Goal: Information Seeking & Learning: Learn about a topic

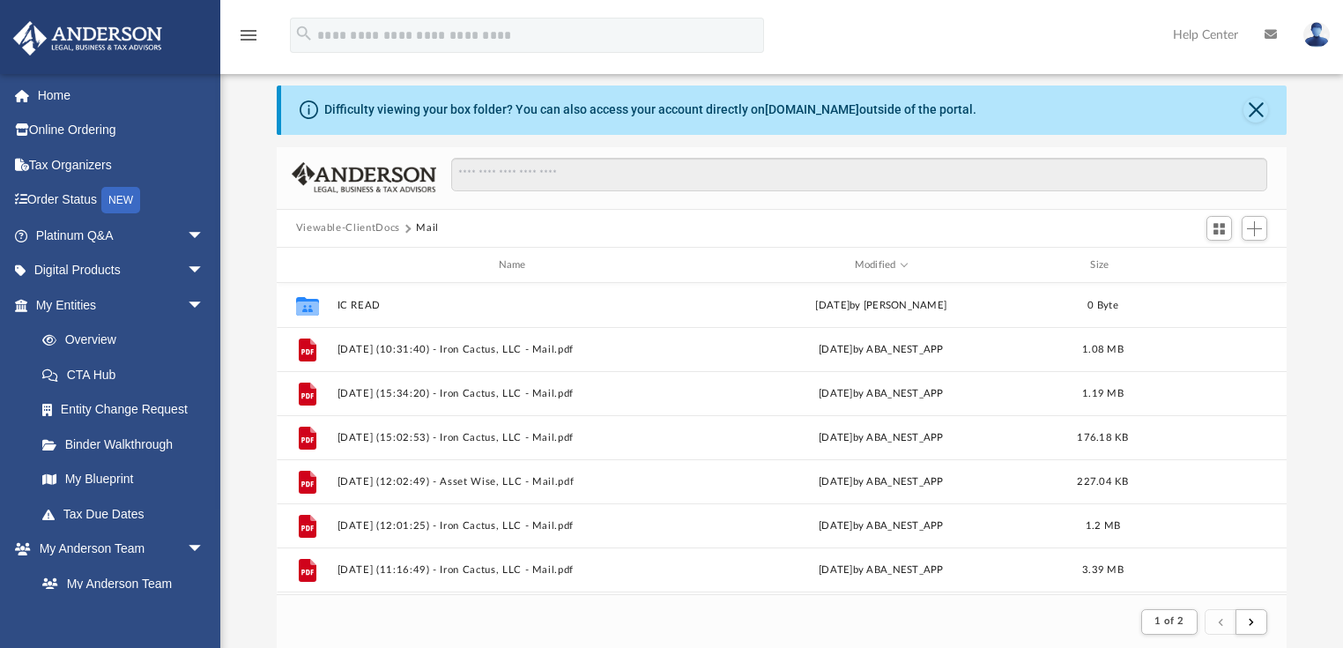
scroll to position [335, 1000]
click at [77, 88] on link "Home" at bounding box center [121, 95] width 218 height 35
click at [66, 95] on link "Home" at bounding box center [121, 95] width 218 height 35
click at [187, 300] on span "arrow_drop_down" at bounding box center [204, 305] width 35 height 36
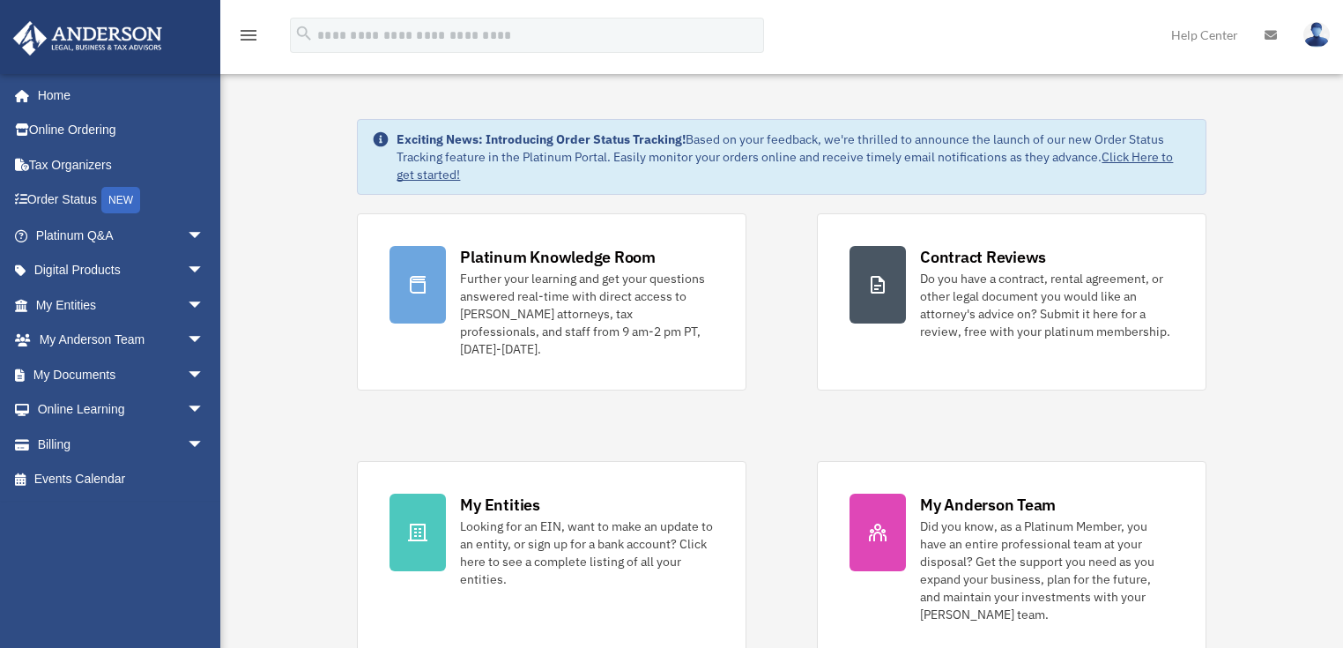
click at [141, 233] on link "Platinum Q&A arrow_drop_down" at bounding box center [121, 235] width 218 height 35
click at [559, 275] on div "Further your learning and get your questions answered real-time with direct acc…" at bounding box center [587, 314] width 254 height 88
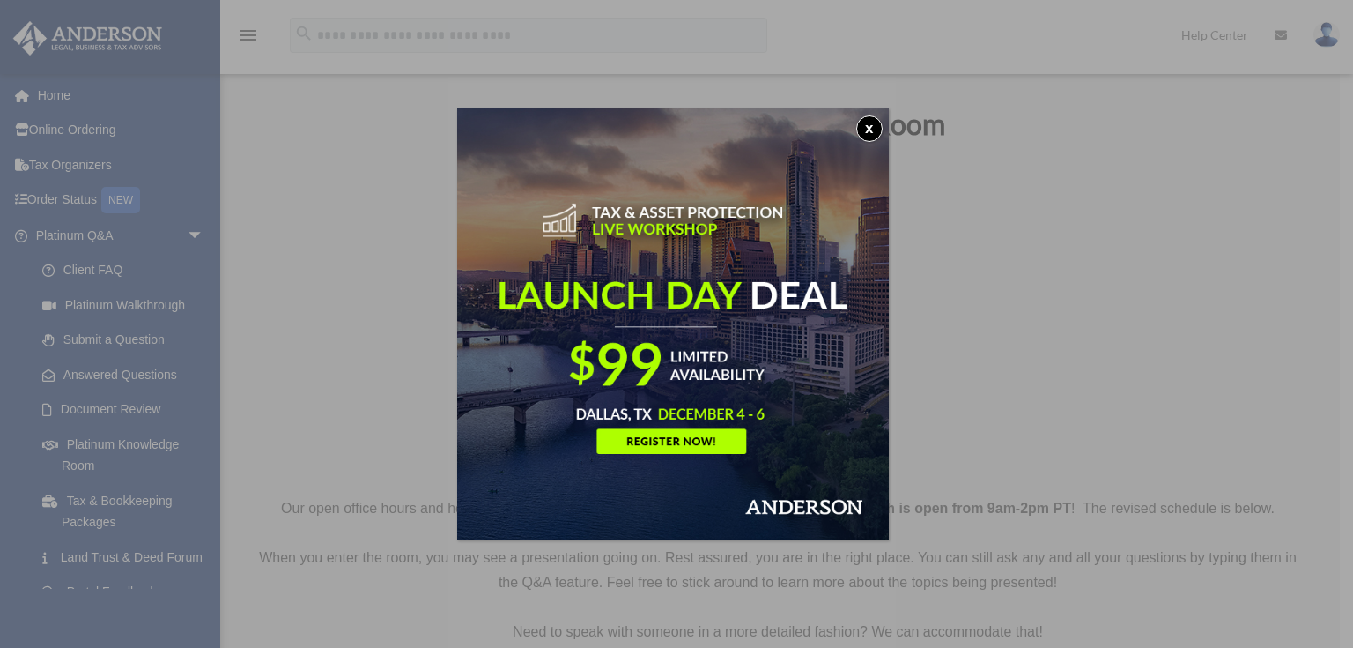
click at [878, 118] on button "x" at bounding box center [869, 128] width 26 height 26
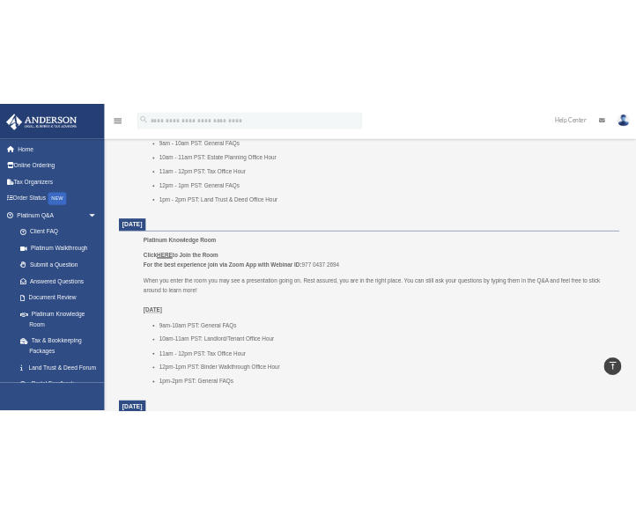
scroll to position [933, 0]
